Goal: Find specific page/section: Find specific page/section

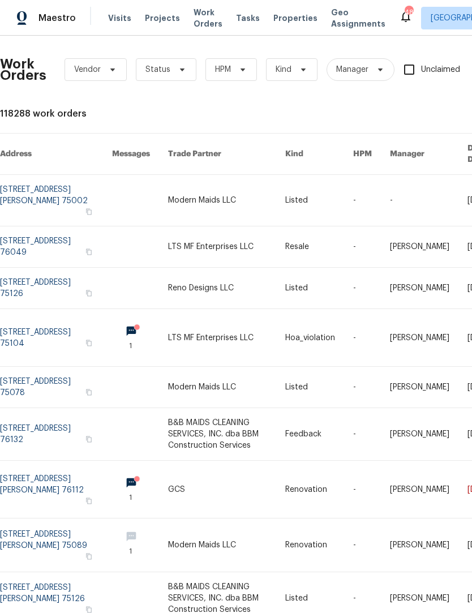
click at [113, 19] on span "Visits" at bounding box center [119, 17] width 23 height 11
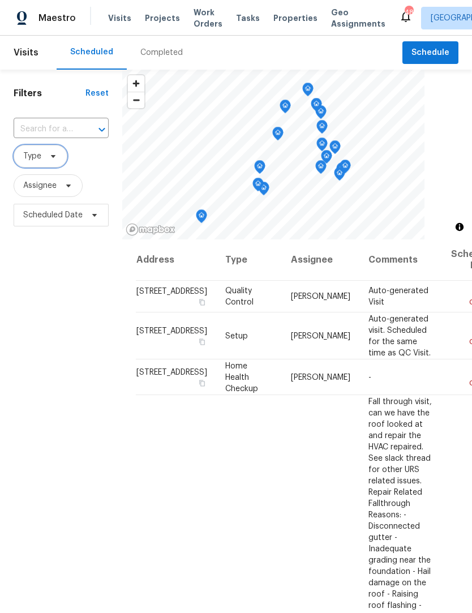
click at [49, 158] on icon at bounding box center [53, 156] width 9 height 9
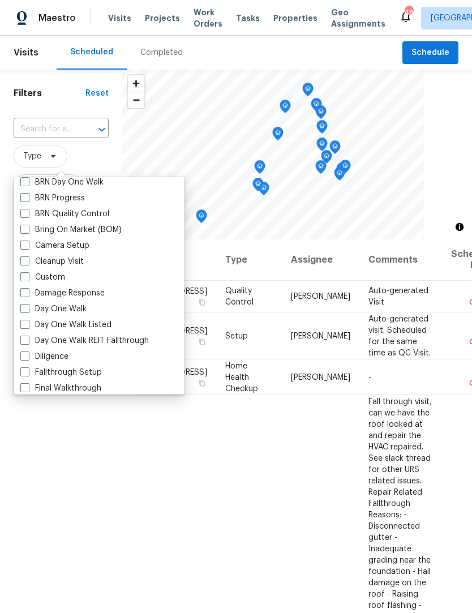
scroll to position [84, 0]
click at [31, 313] on label "Day One Walk" at bounding box center [53, 309] width 66 height 11
click at [28, 311] on input "Day One Walk" at bounding box center [23, 307] width 7 height 7
checkbox input "true"
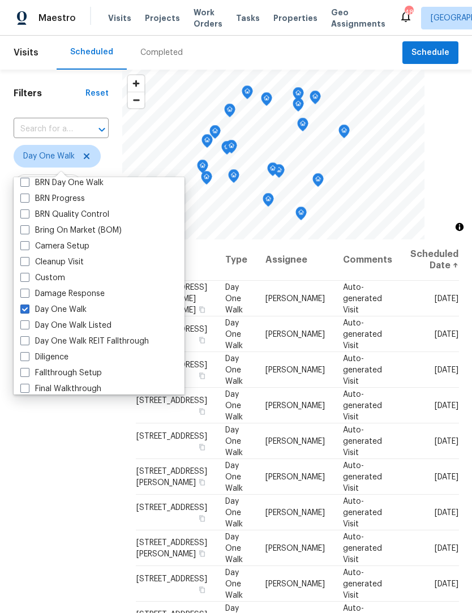
click at [36, 471] on div "Filters Reset ​ Day One Walk Assignee Scheduled Date" at bounding box center [61, 400] width 122 height 660
